Goal: Navigation & Orientation: Find specific page/section

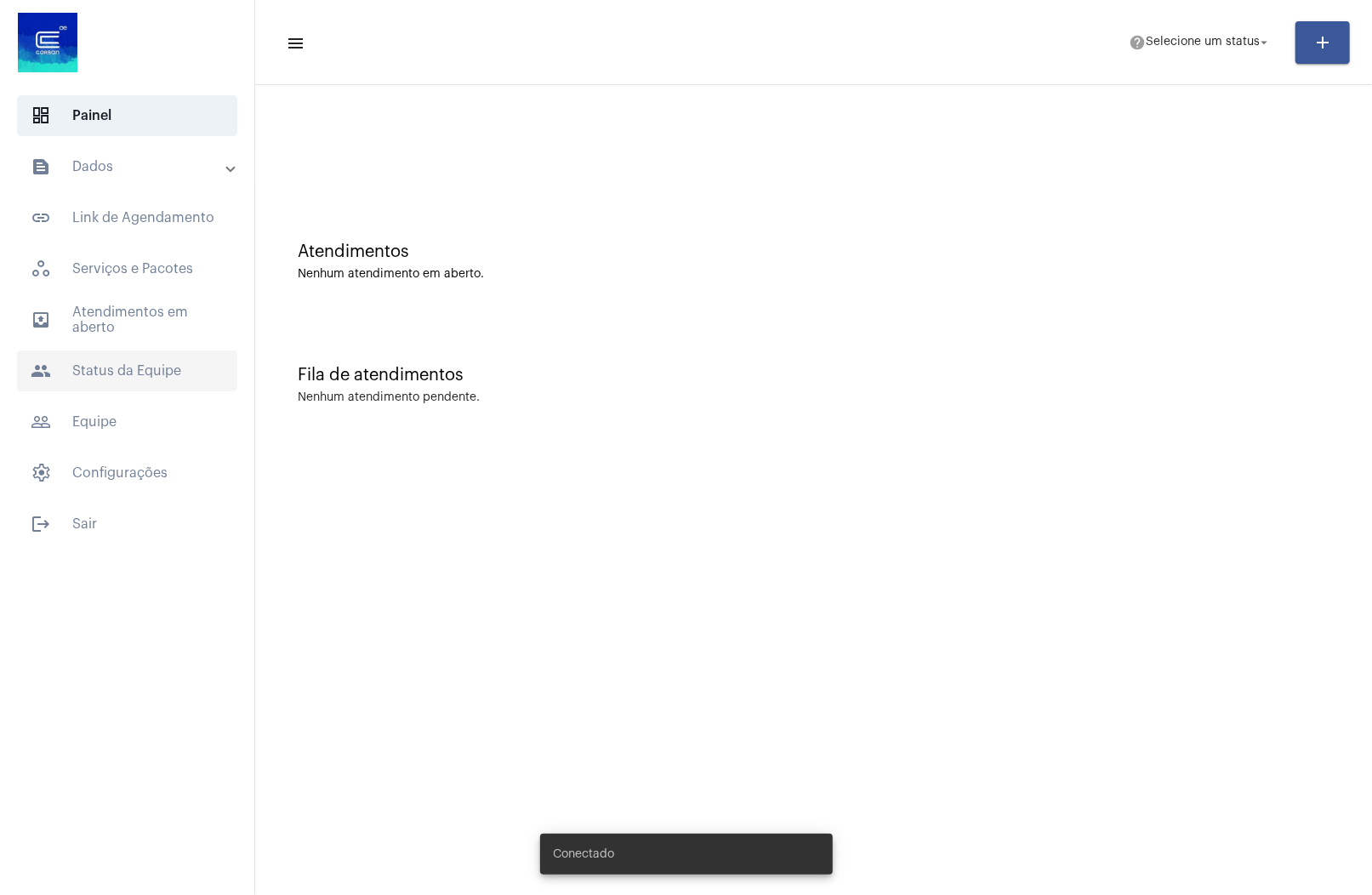
click at [122, 368] on span "people Status da Equipe" at bounding box center [128, 371] width 221 height 41
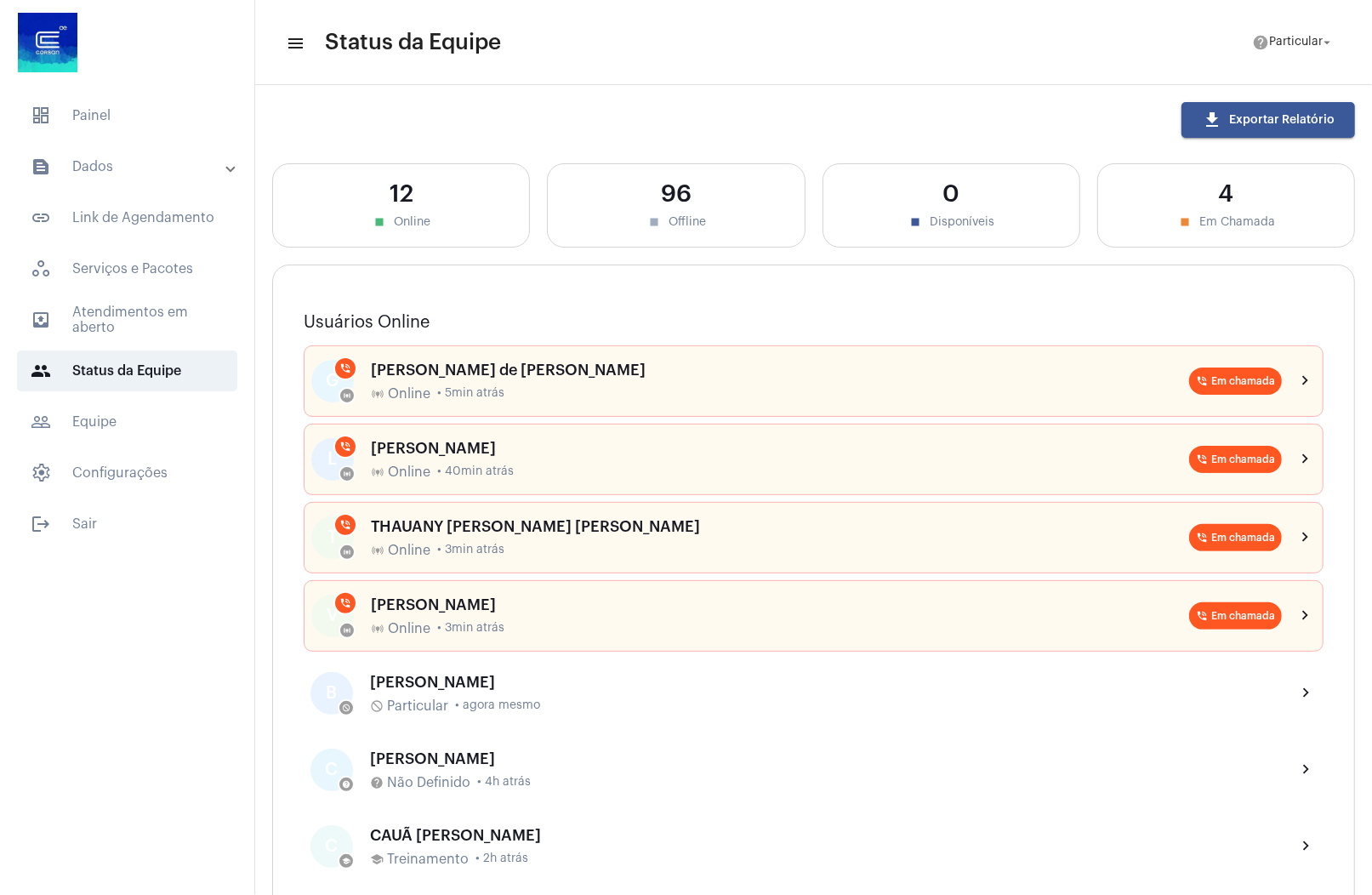
click at [153, 169] on mat-panel-title "text_snippet_outlined Dados" at bounding box center [129, 167] width 196 height 21
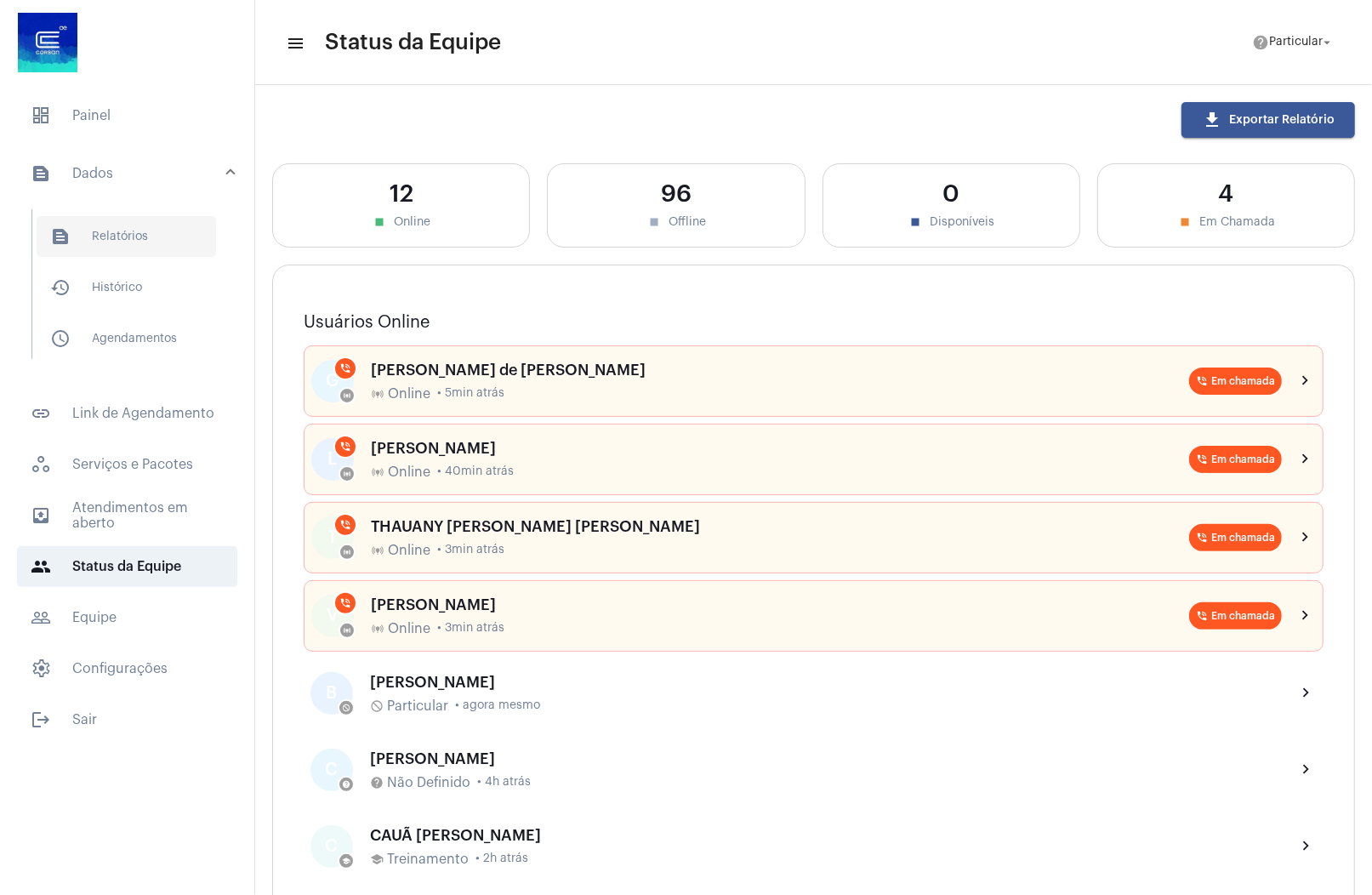
click at [136, 232] on span "text_snippet_outlined Relatórios" at bounding box center [126, 236] width 180 height 41
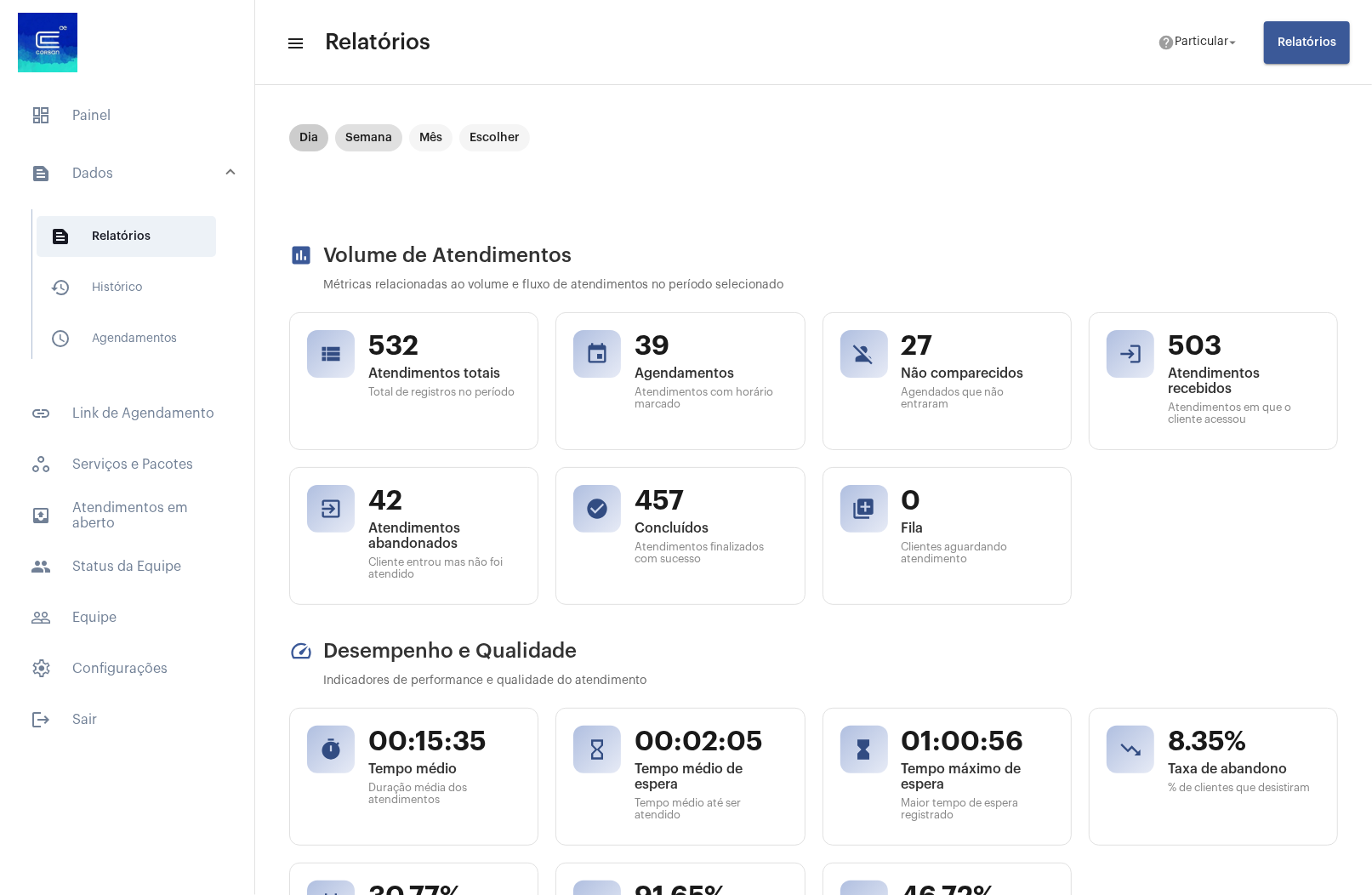
click at [316, 138] on mat-chip "Dia" at bounding box center [308, 137] width 39 height 27
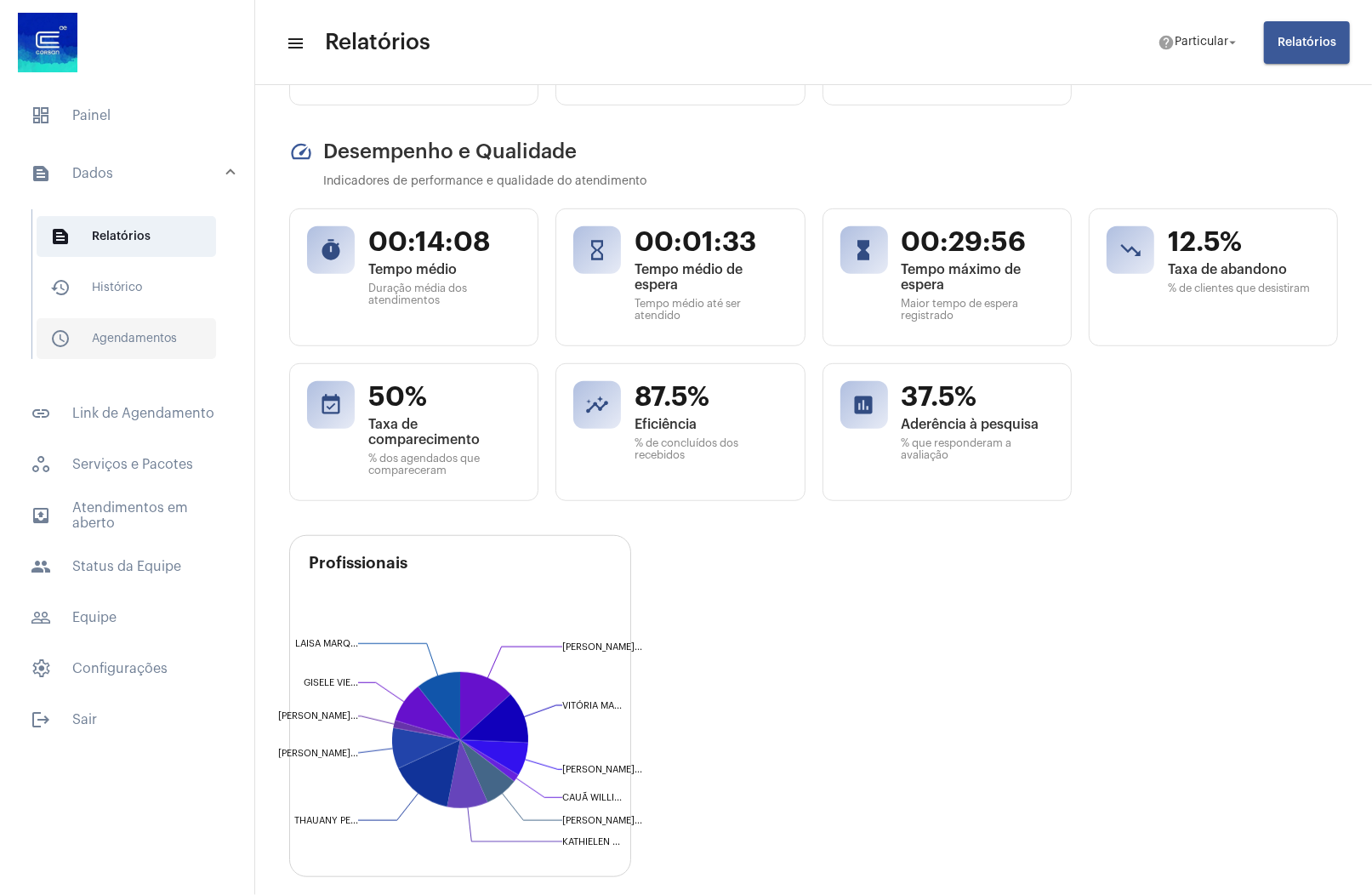
scroll to position [500, 0]
click at [127, 336] on span "schedule_outlined Agendamentos" at bounding box center [126, 338] width 180 height 41
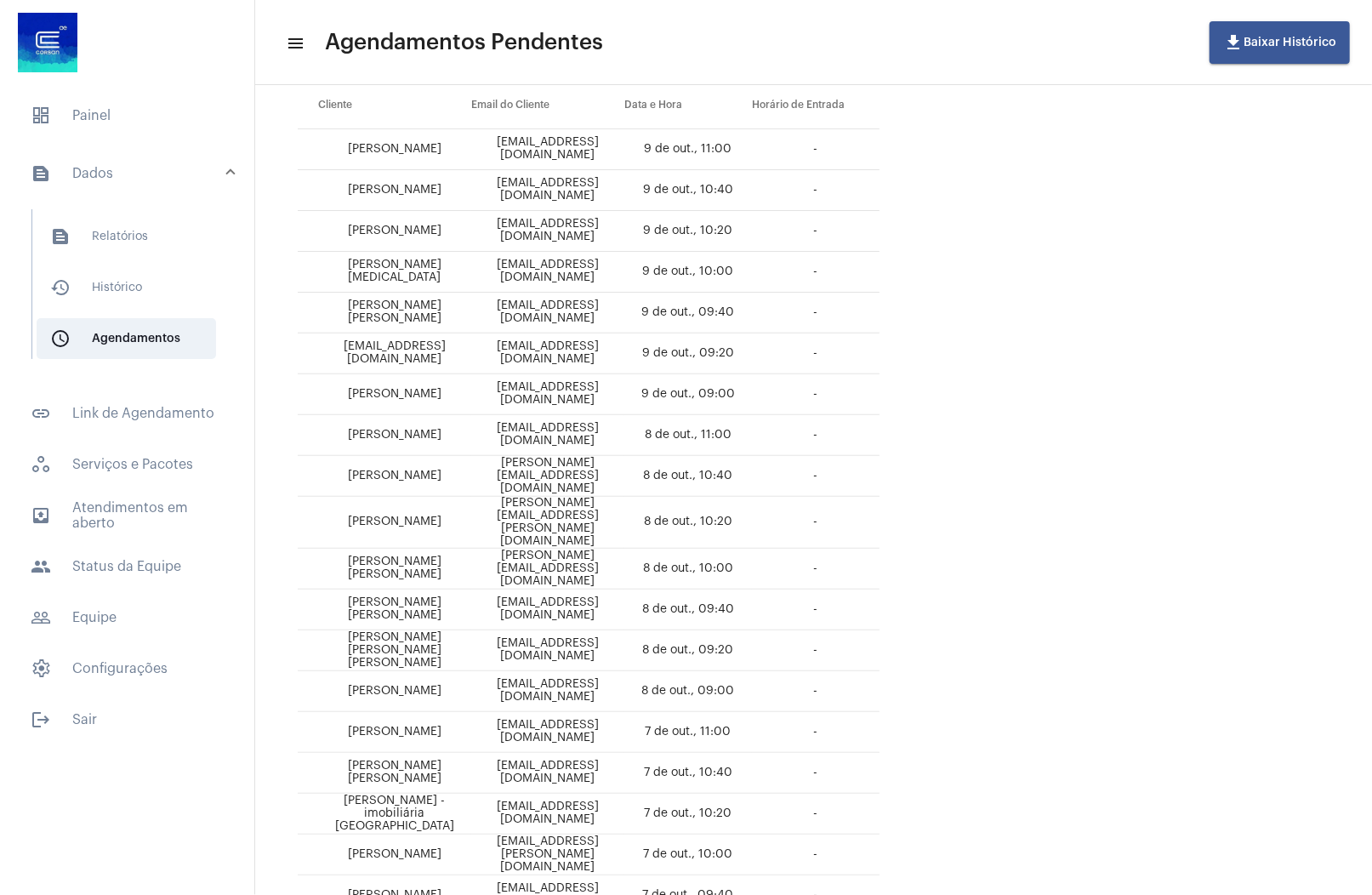
scroll to position [356, 0]
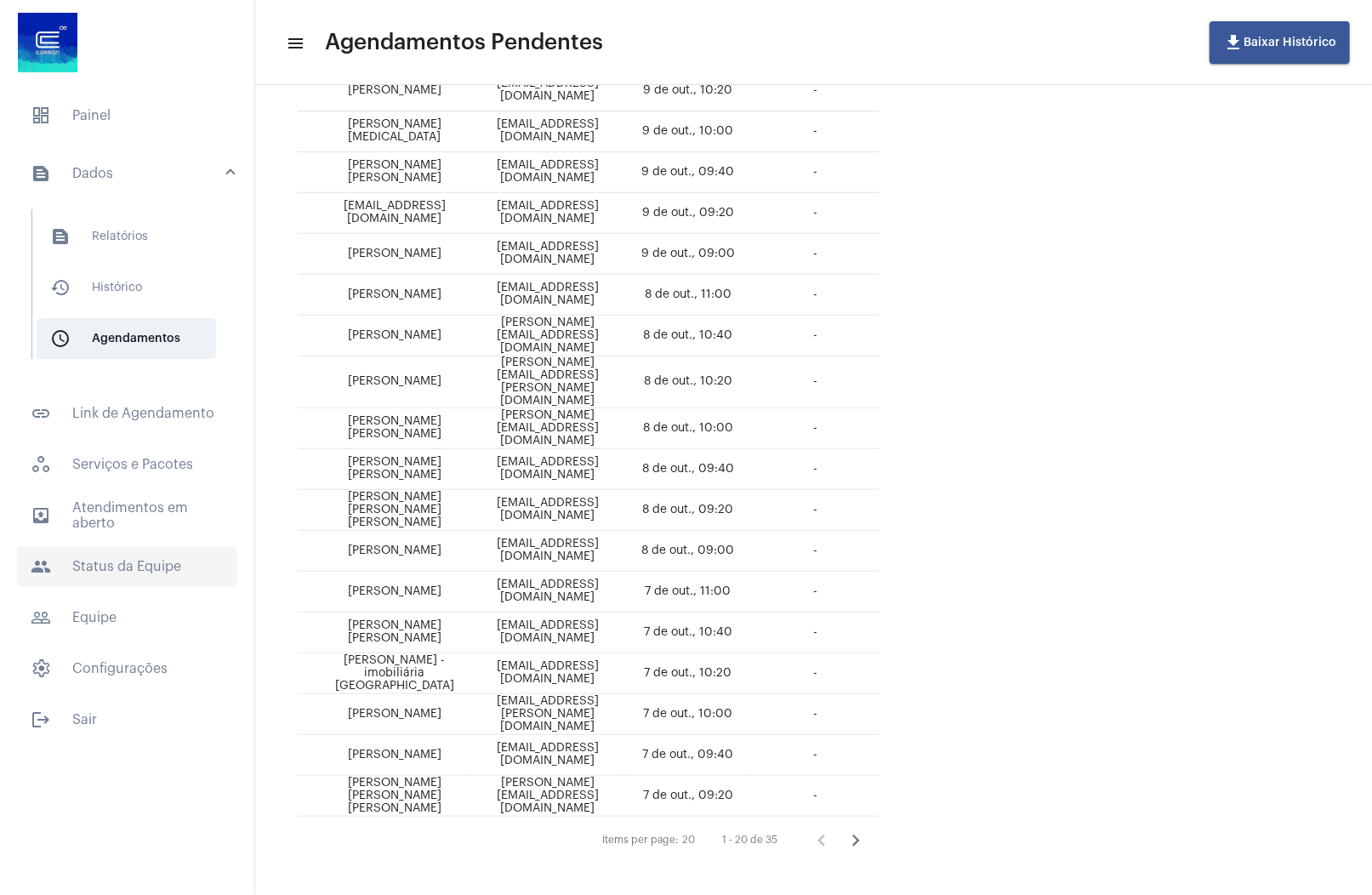
click at [105, 573] on span "people Status da Equipe" at bounding box center [128, 566] width 221 height 41
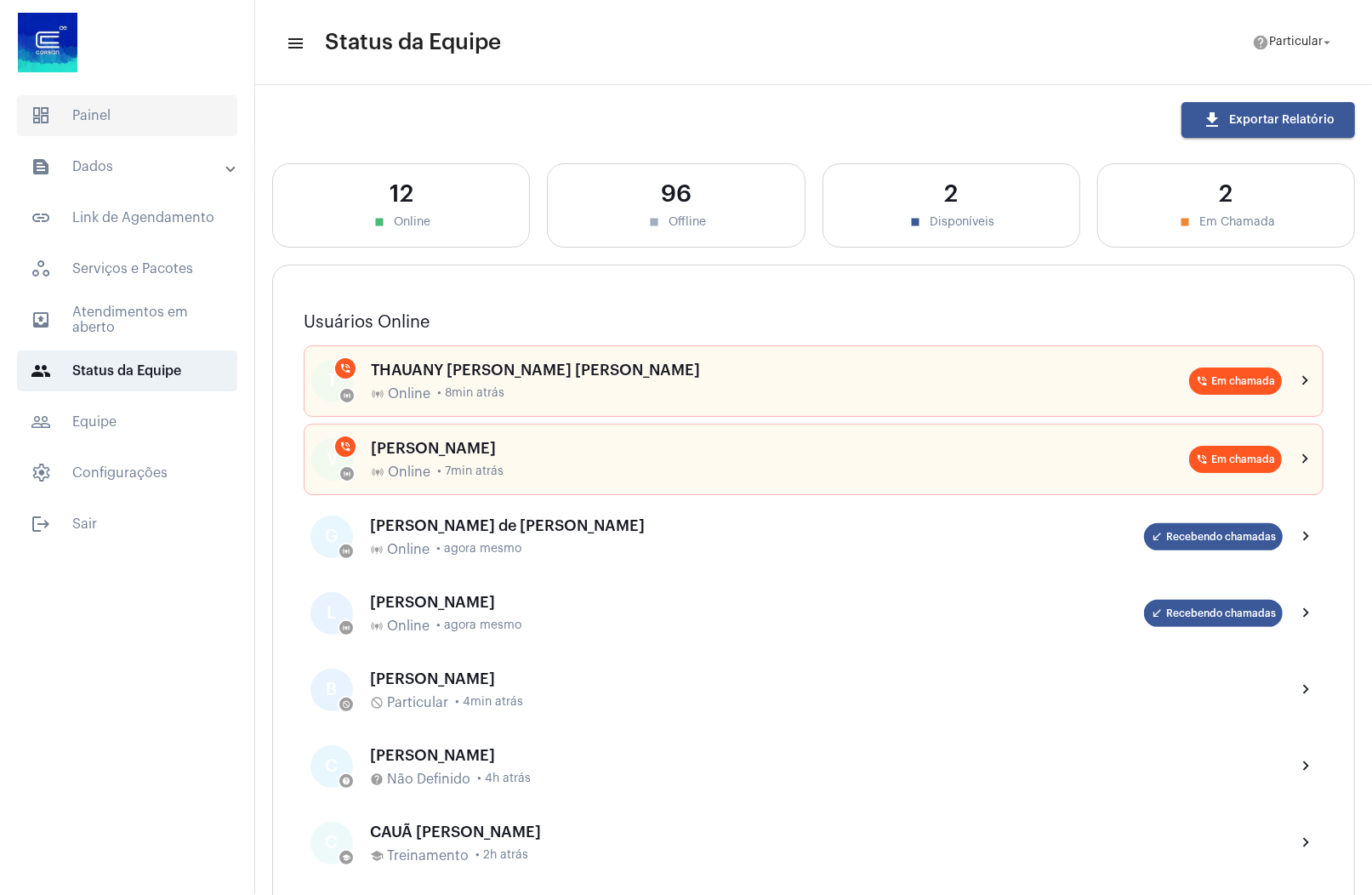
click at [117, 134] on span "dashboard Painel" at bounding box center [128, 115] width 221 height 41
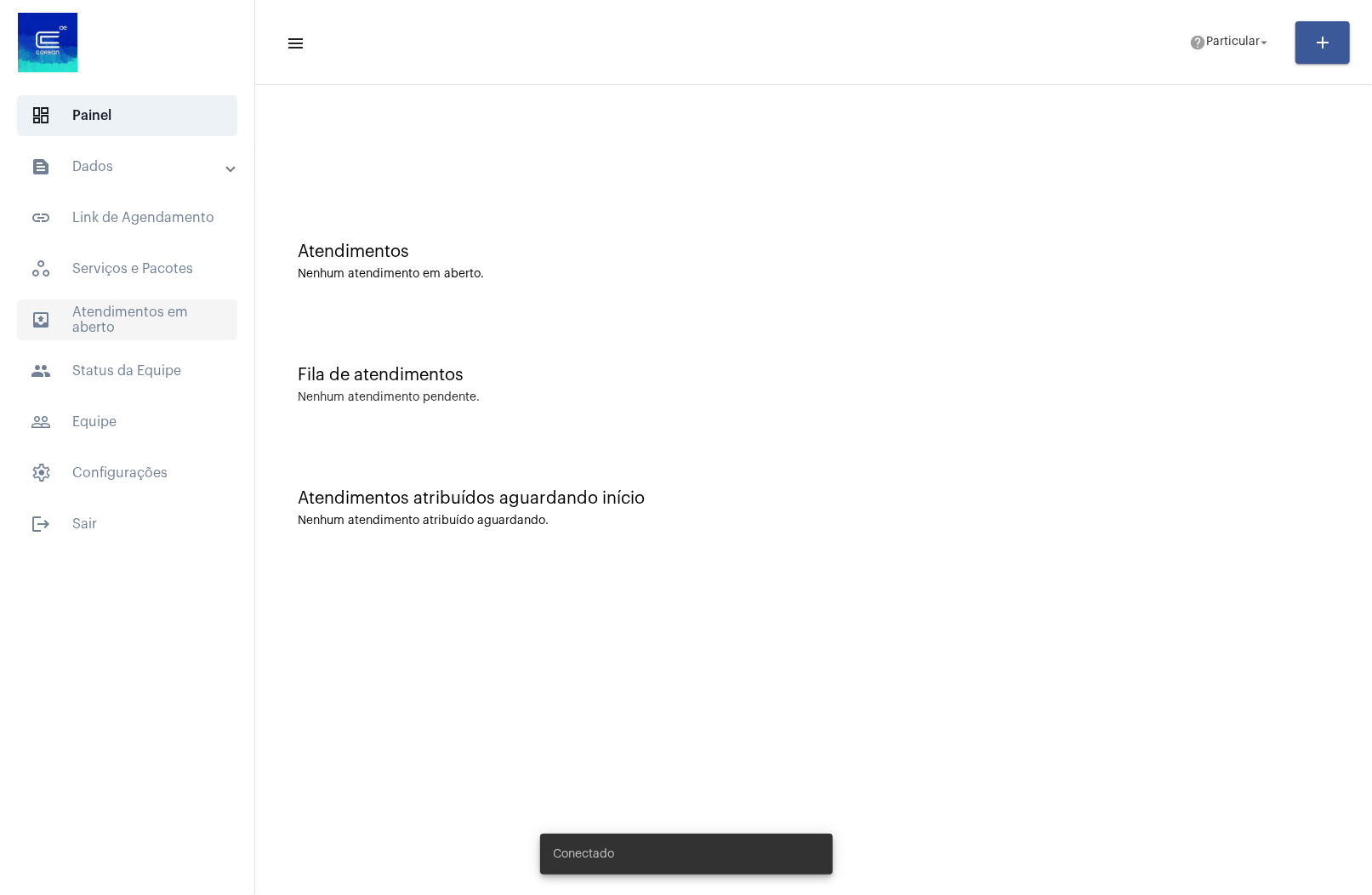
click at [154, 317] on span "outbox_outline Atendimentos em aberto" at bounding box center [128, 319] width 221 height 41
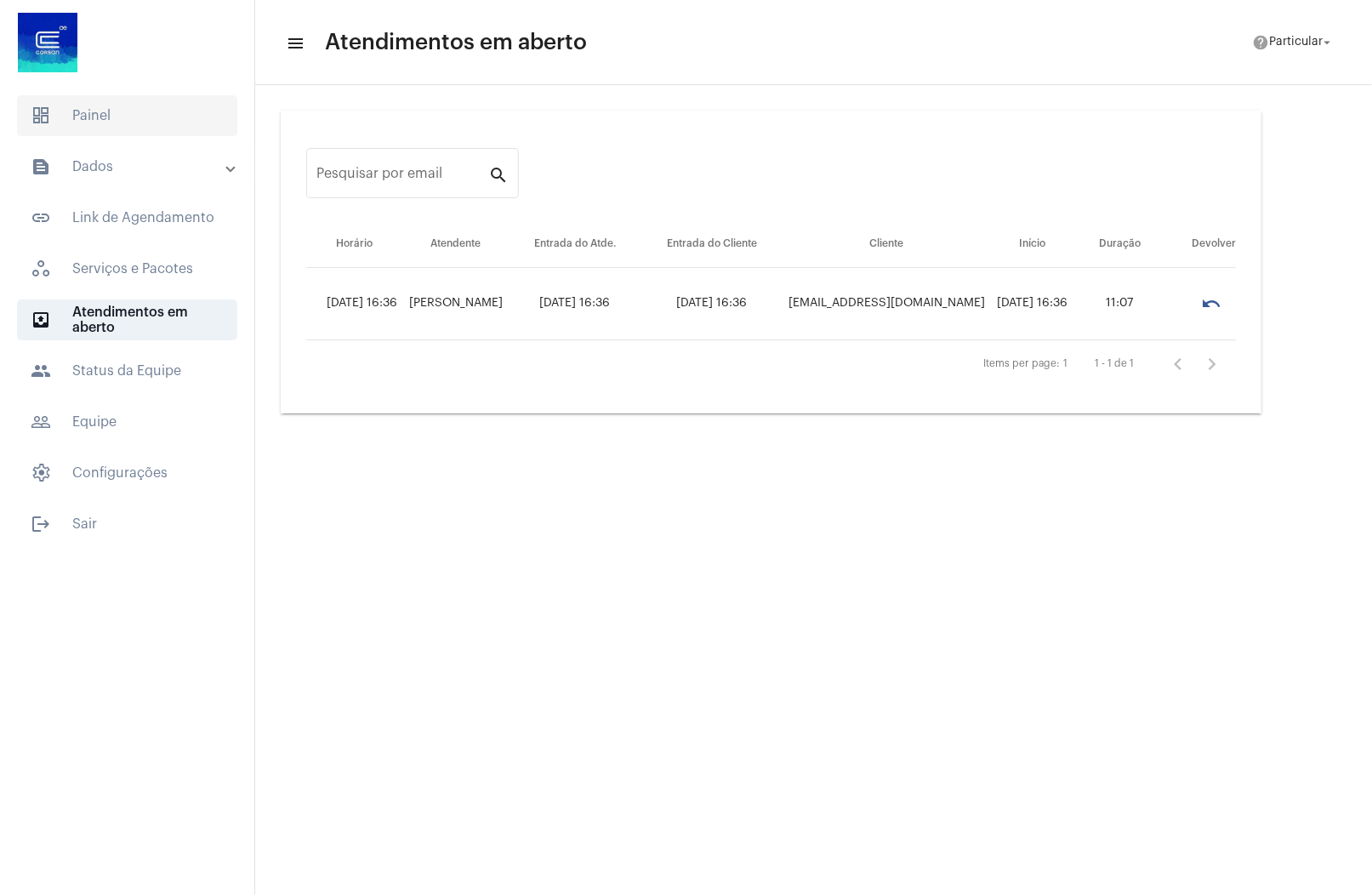
click at [145, 116] on span "dashboard Painel" at bounding box center [128, 115] width 221 height 41
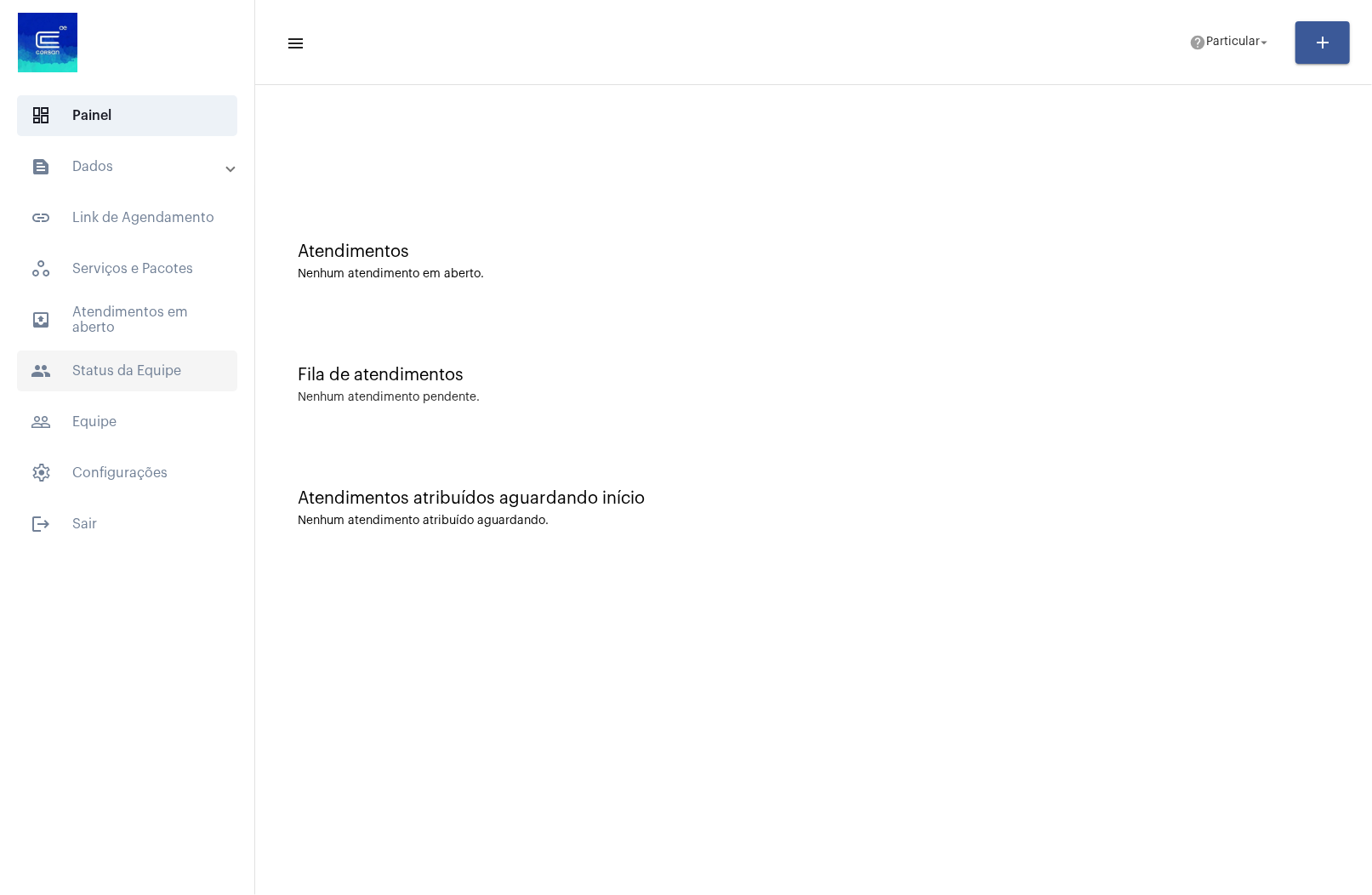
click at [126, 359] on span "people Status da Equipe" at bounding box center [128, 371] width 221 height 41
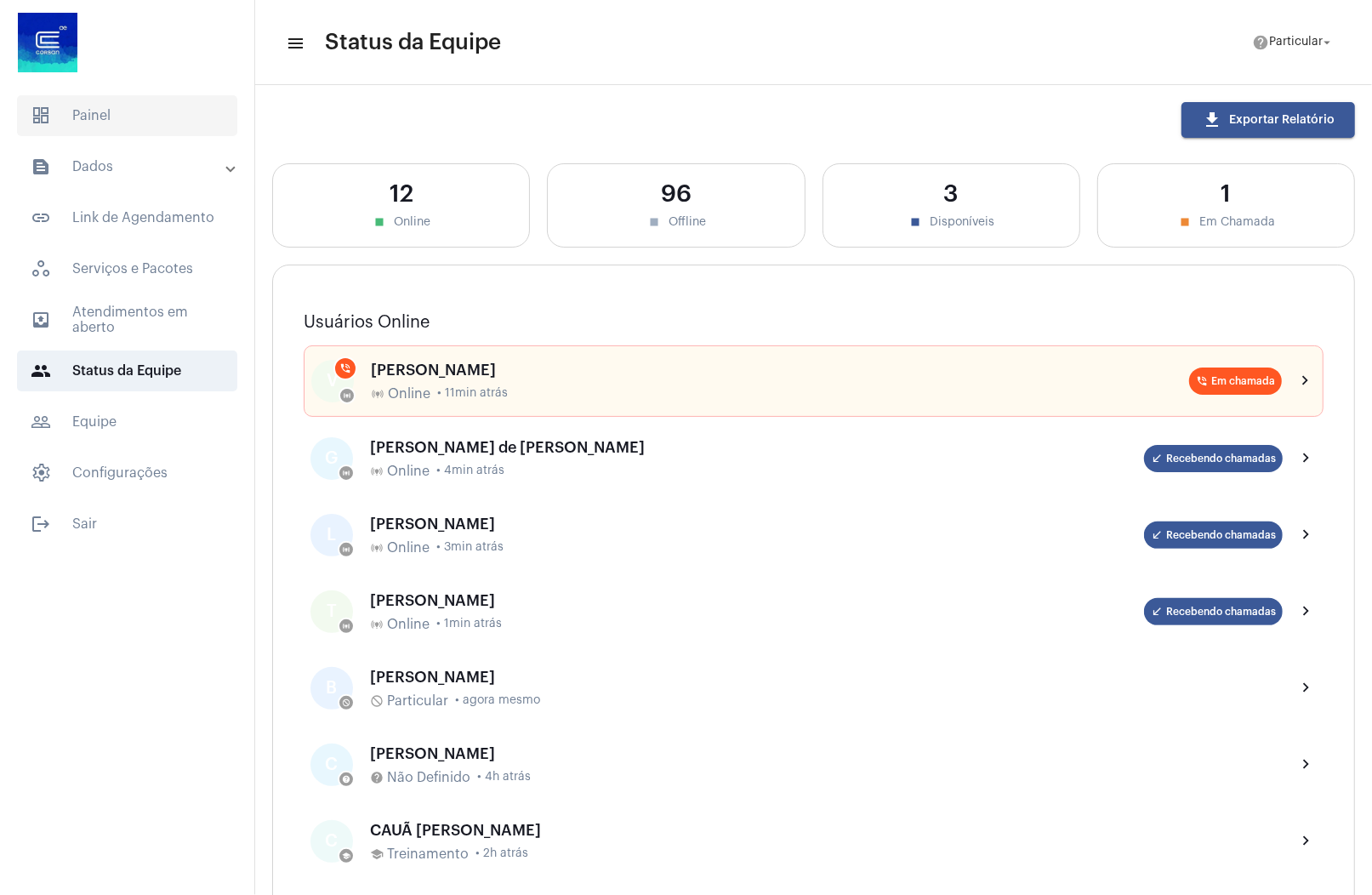
click at [122, 105] on span "dashboard Painel" at bounding box center [128, 115] width 221 height 41
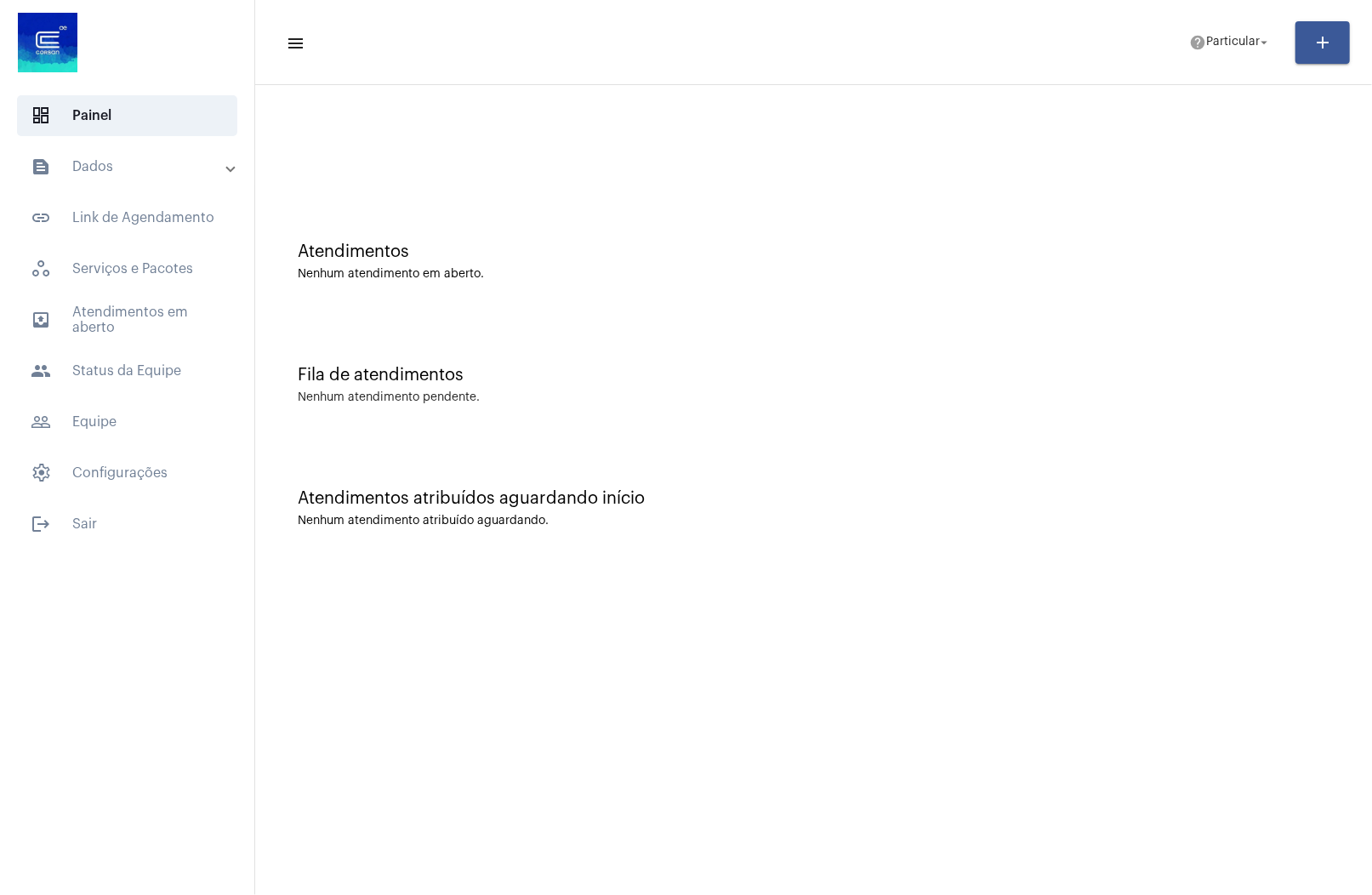
click at [289, 42] on mat-icon "menu" at bounding box center [294, 43] width 17 height 21
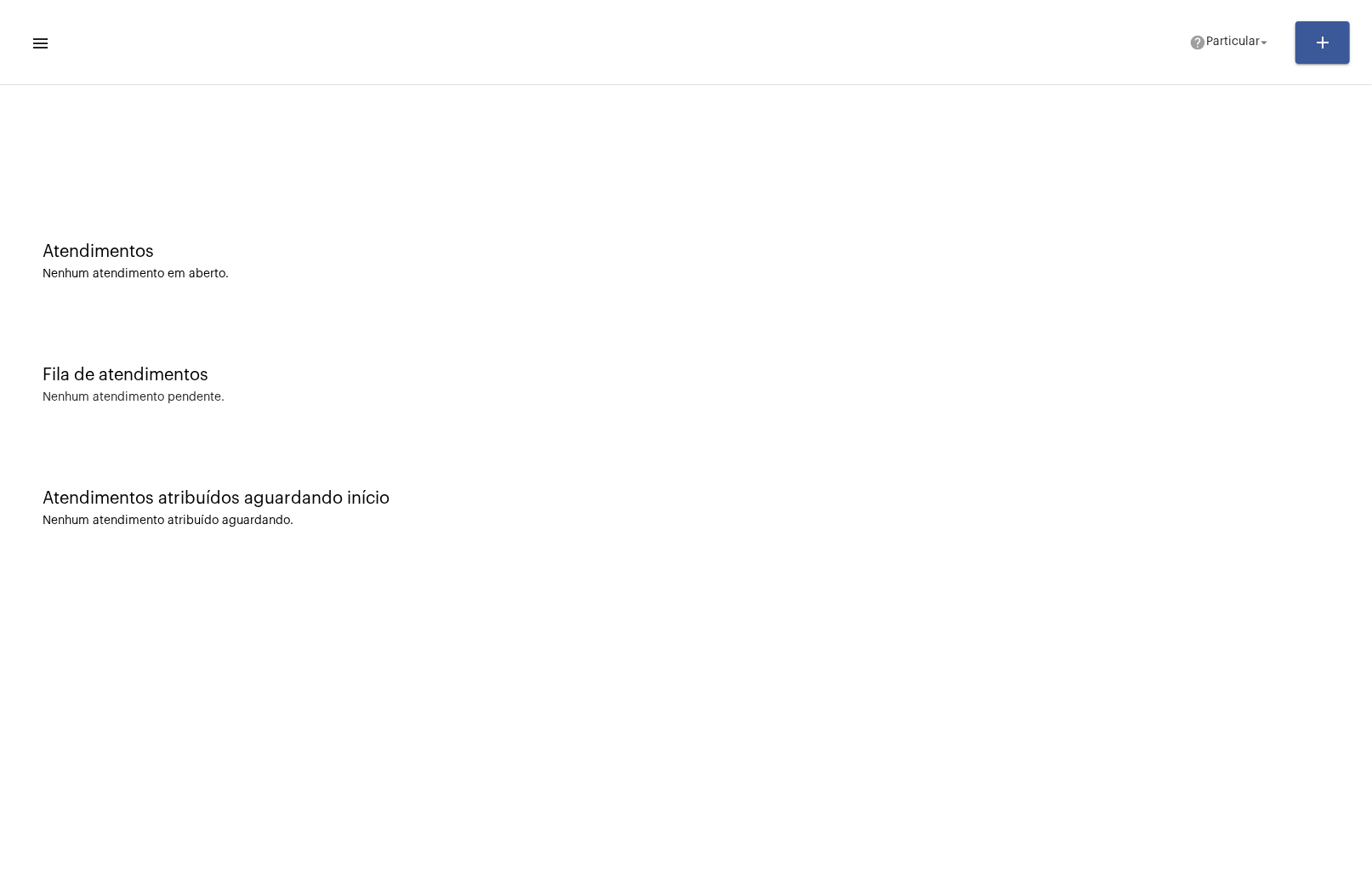
click at [43, 43] on mat-icon "menu" at bounding box center [39, 43] width 17 height 21
